Goal: Use online tool/utility: Utilize a website feature to perform a specific function

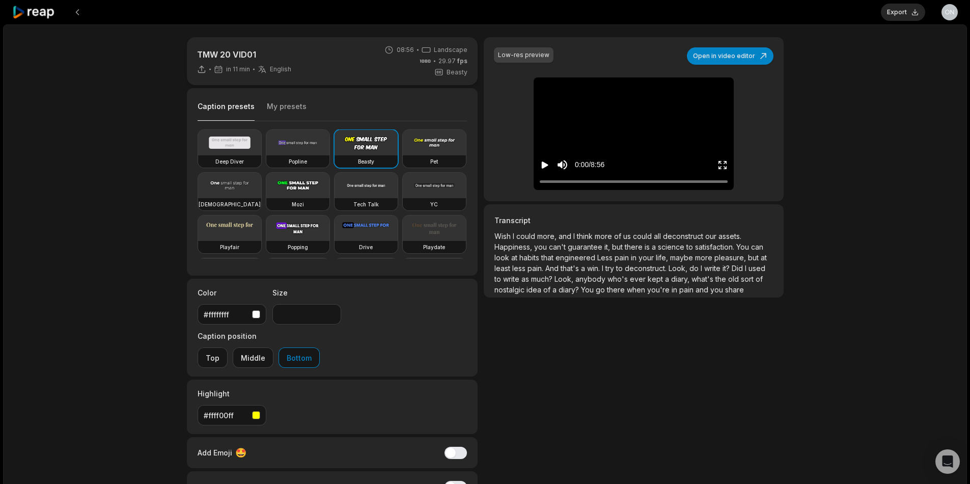
click at [277, 104] on button "My presets" at bounding box center [287, 110] width 40 height 19
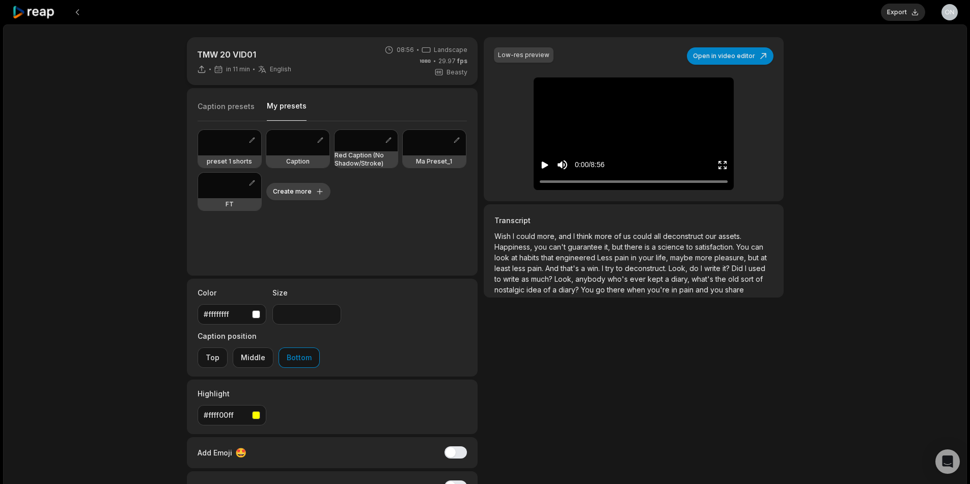
click at [309, 189] on button "Create more" at bounding box center [298, 191] width 64 height 17
click at [299, 194] on button "Create more" at bounding box center [298, 191] width 64 height 17
click at [704, 56] on button "Open in video editor" at bounding box center [730, 55] width 87 height 17
click at [737, 55] on button "Open in video editor" at bounding box center [730, 55] width 87 height 17
click at [222, 99] on div "Caption presets My presets" at bounding box center [332, 109] width 270 height 24
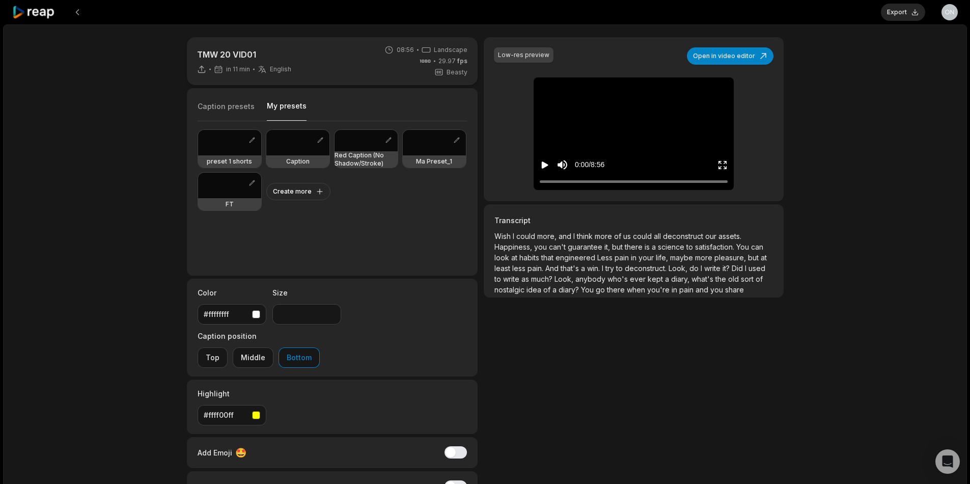
click at [226, 104] on button "Caption presets" at bounding box center [225, 110] width 57 height 19
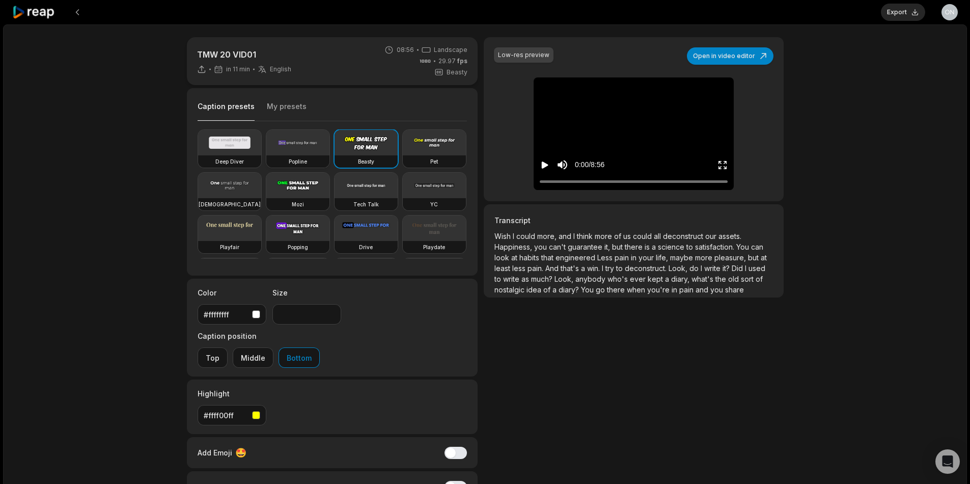
click at [316, 156] on div "Popline" at bounding box center [297, 161] width 63 height 12
type input "**"
click at [754, 53] on button "Open in video editor" at bounding box center [730, 55] width 87 height 17
click at [754, 54] on button "Open in video editor" at bounding box center [730, 55] width 87 height 17
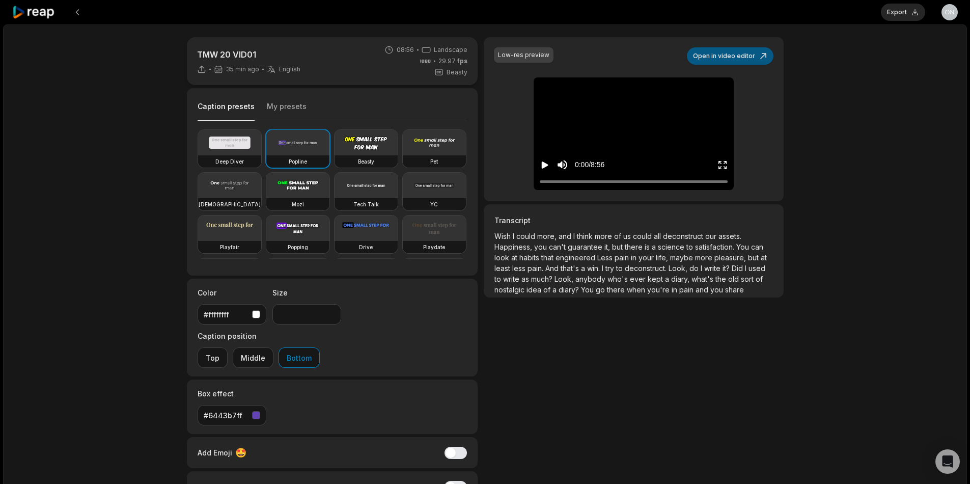
click at [754, 54] on button "Open in video editor" at bounding box center [730, 55] width 87 height 17
click at [746, 56] on button "Open in video editor" at bounding box center [730, 55] width 87 height 17
